Goal: Task Accomplishment & Management: Manage account settings

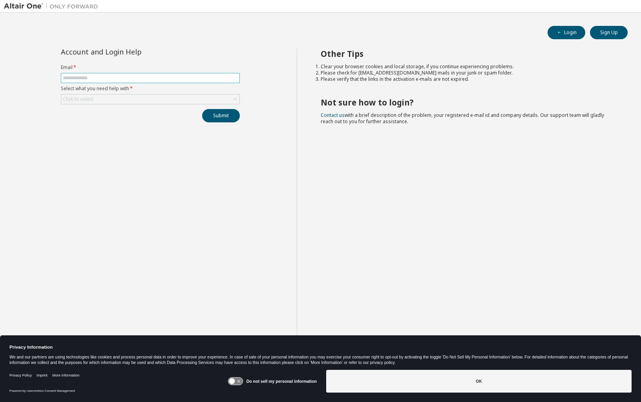
click at [104, 76] on input "text" at bounding box center [150, 78] width 175 height 6
type input "**********"
click at [98, 100] on div "Click to select" at bounding box center [150, 99] width 178 height 9
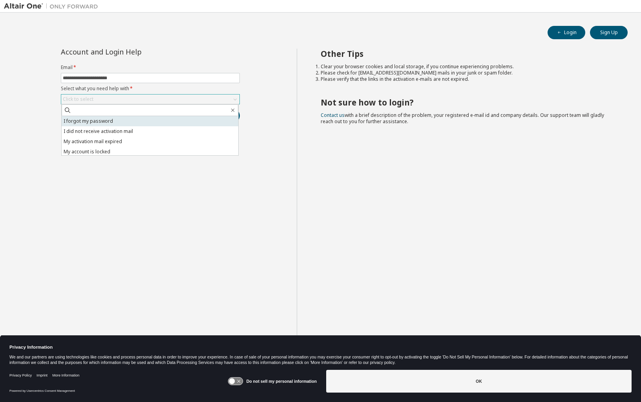
click at [97, 123] on li "I forgot my password" at bounding box center [150, 121] width 177 height 10
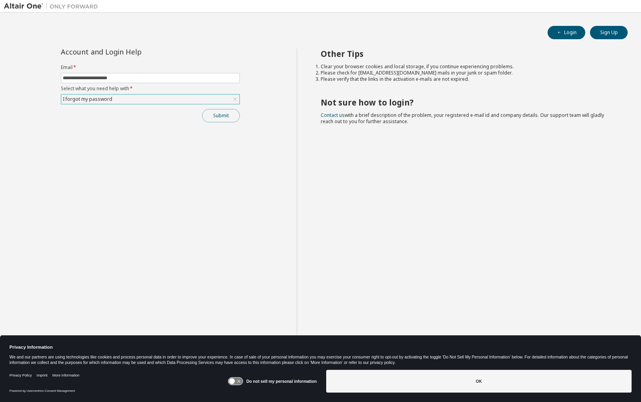
click at [213, 117] on button "Submit" at bounding box center [221, 115] width 38 height 13
click at [208, 113] on button "Submit" at bounding box center [221, 115] width 38 height 13
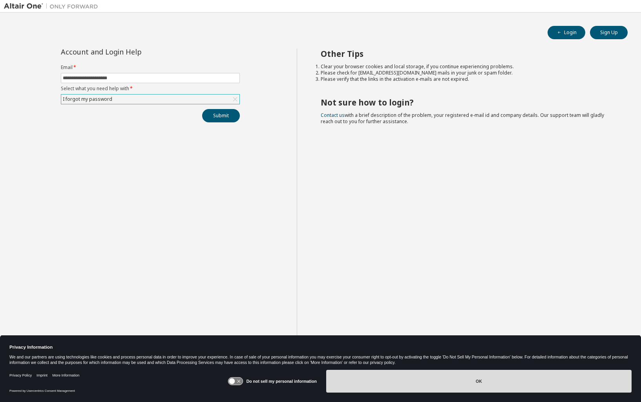
click at [455, 379] on button "OK" at bounding box center [478, 381] width 305 height 23
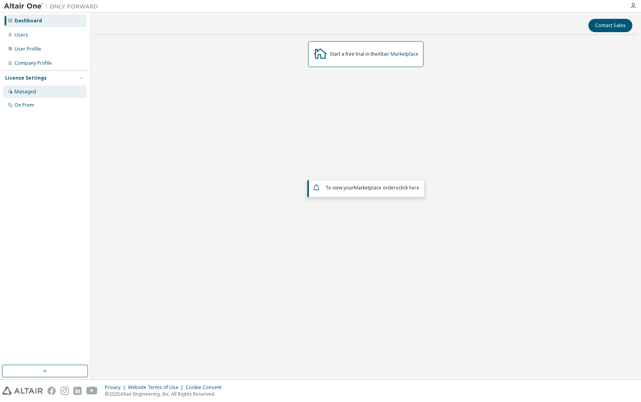
click at [37, 93] on div "Managed" at bounding box center [45, 92] width 84 height 13
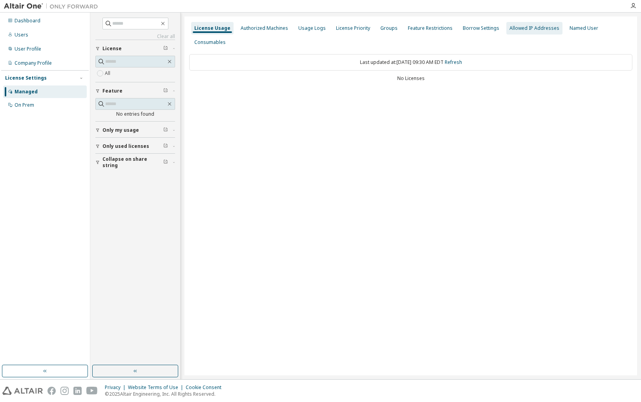
click at [513, 30] on div "Allowed IP Addresses" at bounding box center [534, 28] width 50 height 6
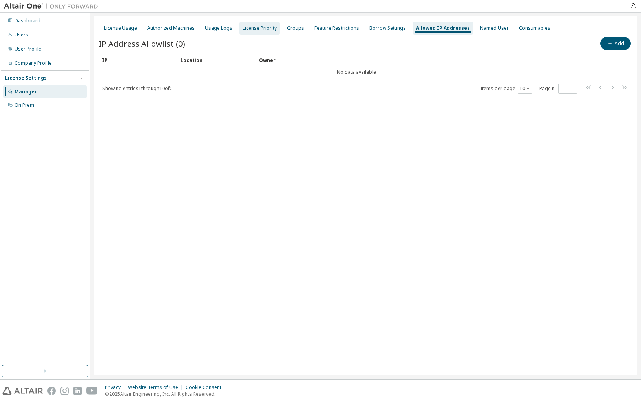
click at [254, 30] on div "License Priority" at bounding box center [259, 28] width 34 height 6
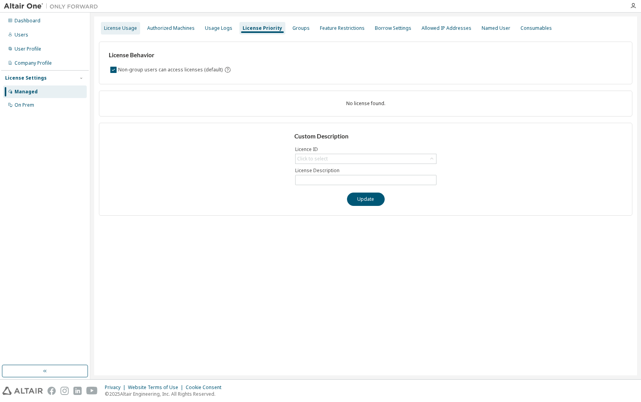
click at [127, 27] on div "License Usage" at bounding box center [120, 28] width 33 height 6
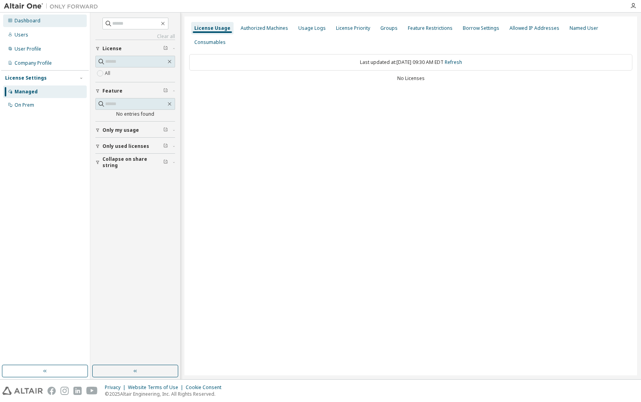
click at [30, 17] on div "Dashboard" at bounding box center [45, 21] width 84 height 13
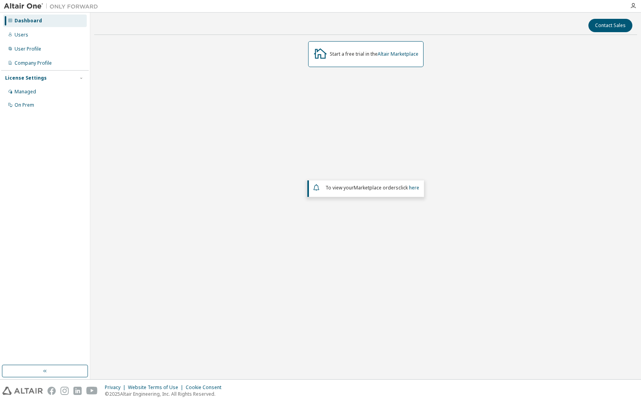
click at [24, 7] on img at bounding box center [53, 6] width 98 height 8
click at [630, 5] on icon "button" at bounding box center [633, 6] width 6 height 6
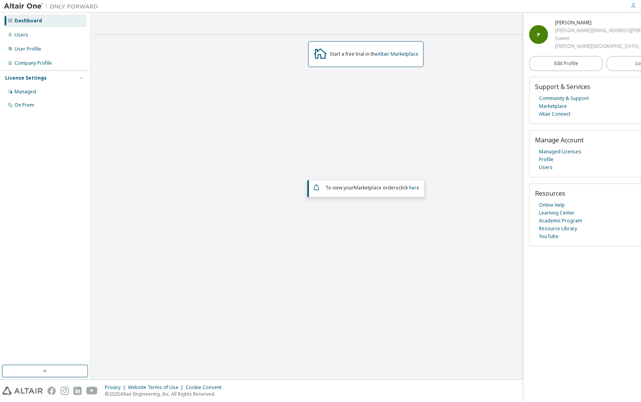
click at [33, 5] on img at bounding box center [53, 6] width 98 height 8
click at [559, 115] on link "Altair Connect" at bounding box center [554, 114] width 31 height 8
